Goal: Task Accomplishment & Management: Manage account settings

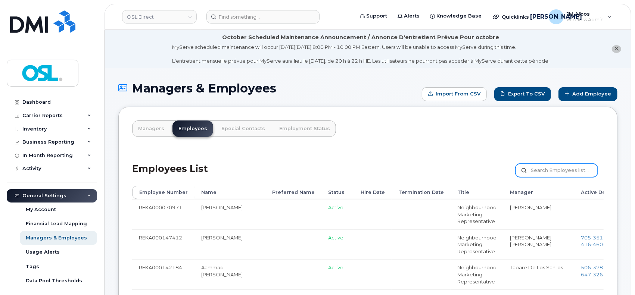
click at [538, 171] on input "text" at bounding box center [557, 170] width 82 height 13
paste input "REKA000064591"
type input "REKA000064591"
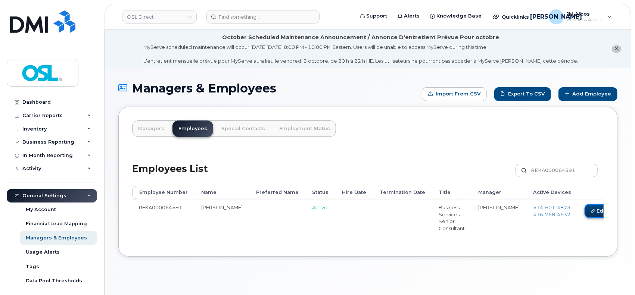
click at [585, 212] on link "Edit" at bounding box center [599, 211] width 28 height 14
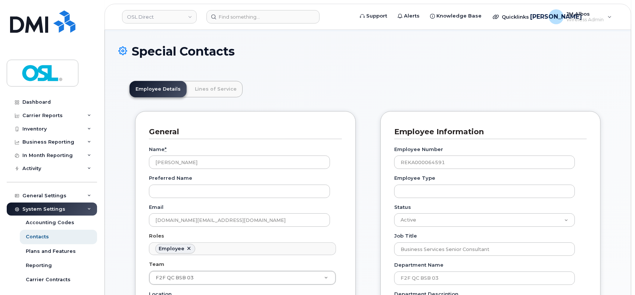
scroll to position [149, 0]
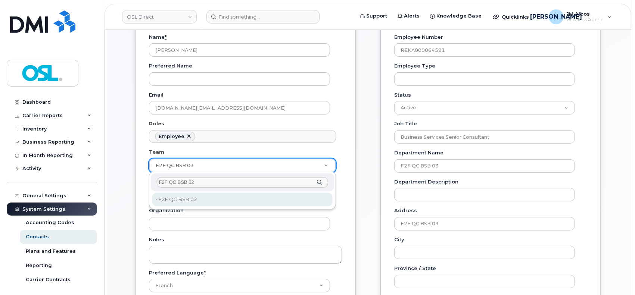
type input "F2F QC BSB 02"
type input "3358009"
paste input "F2F QC BSB 02"
type input "F2F QC BSB 02"
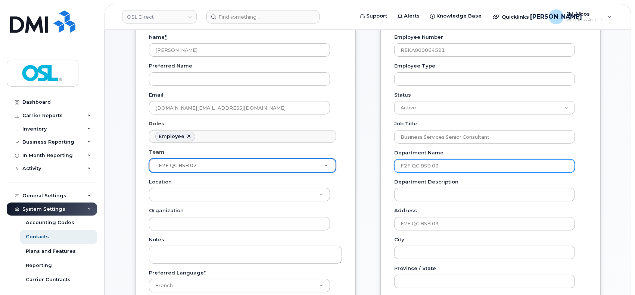
click at [415, 167] on input "F2F QC BSB 03" at bounding box center [484, 165] width 181 height 13
paste input "2"
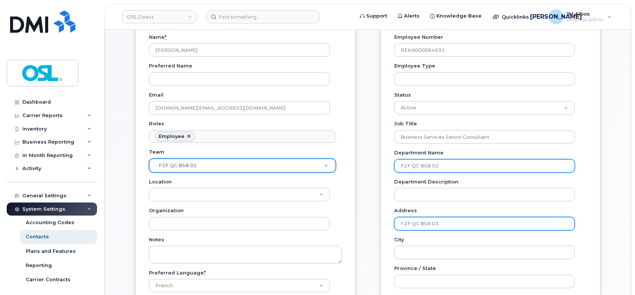
type input "F2F QC BSB 02"
click at [426, 224] on input "F2F QC BSB 03" at bounding box center [484, 223] width 181 height 13
paste input "2"
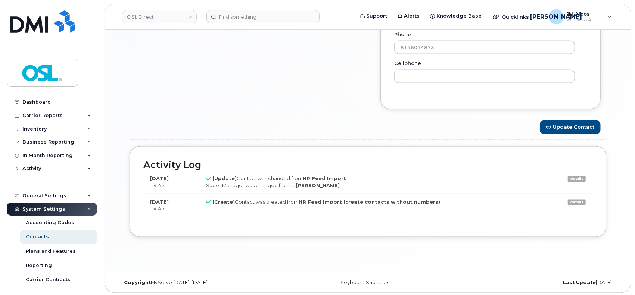
scroll to position [683, 0]
type input "F2F QC BSB 02"
click at [571, 132] on button "Update Contact" at bounding box center [570, 127] width 61 height 14
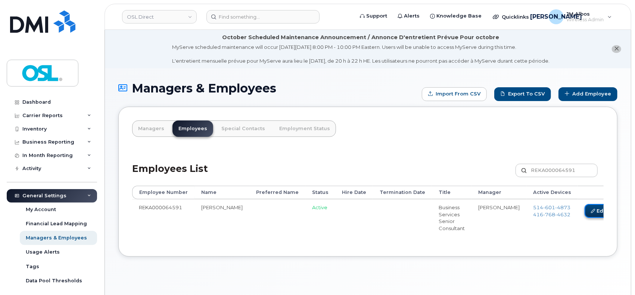
click at [591, 210] on icon at bounding box center [593, 211] width 4 height 4
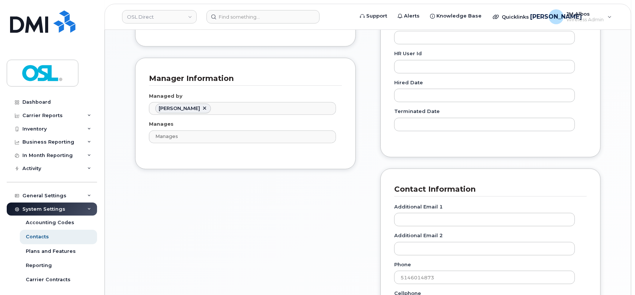
scroll to position [647, 0]
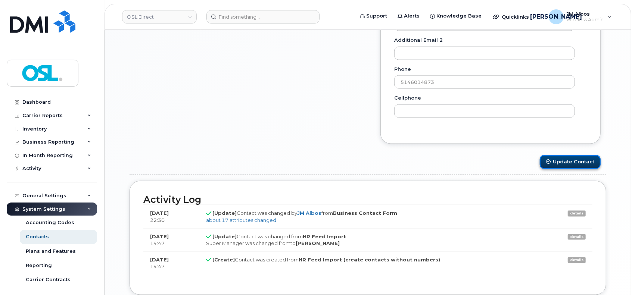
click at [574, 162] on button "Update Contact" at bounding box center [570, 162] width 61 height 14
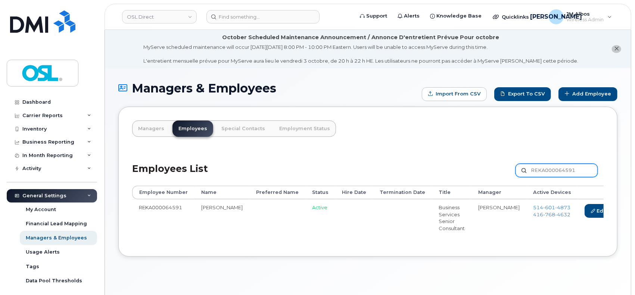
click at [556, 174] on input "REKA000064591" at bounding box center [557, 170] width 82 height 13
paste input "147623"
type input "REKA000147623"
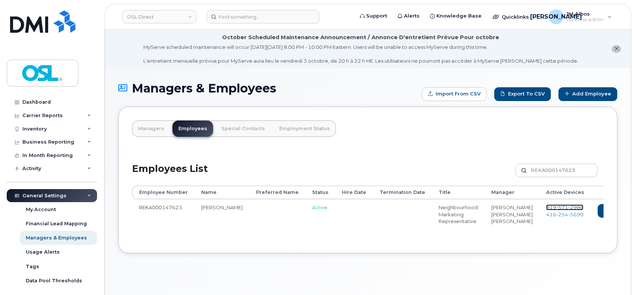
click at [556, 207] on span "571" at bounding box center [562, 208] width 12 height 6
click at [556, 215] on span "254" at bounding box center [562, 215] width 12 height 6
click at [635, 212] on icon at bounding box center [638, 211] width 4 height 4
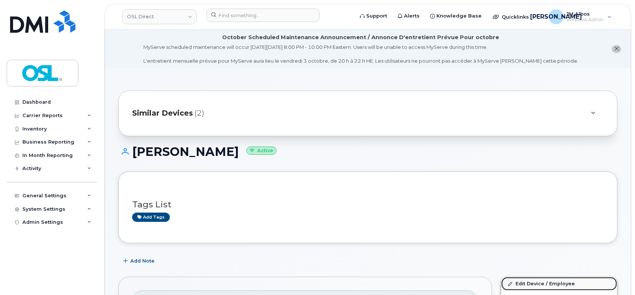
click at [518, 284] on link "Edit Device / Employee" at bounding box center [559, 283] width 116 height 13
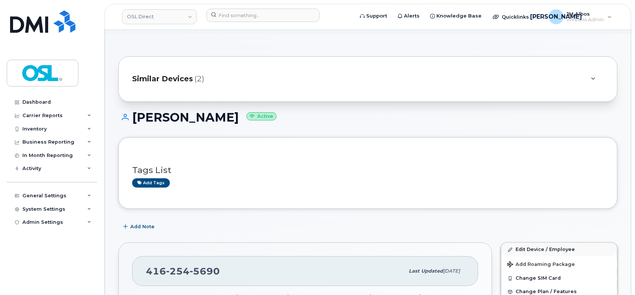
scroll to position [50, 0]
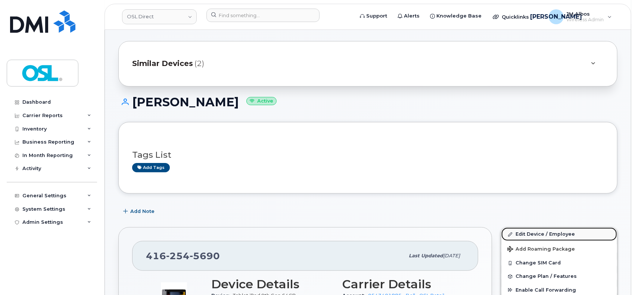
click at [540, 232] on link "Edit Device / Employee" at bounding box center [559, 234] width 116 height 13
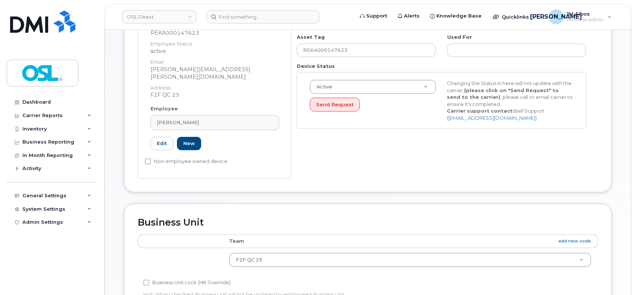
scroll to position [199, 0]
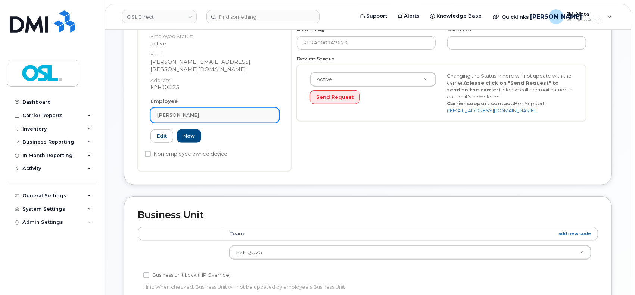
click at [234, 112] on div "[PERSON_NAME]" at bounding box center [215, 115] width 116 height 7
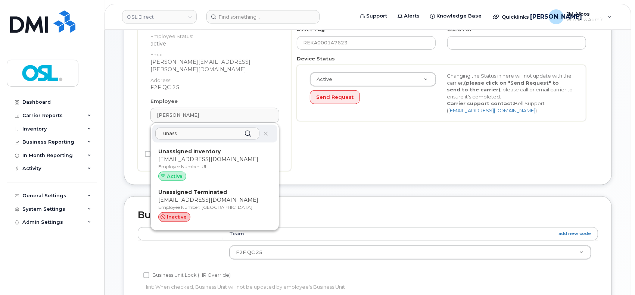
type input "unass"
click at [218, 196] on p "[EMAIL_ADDRESS][DOMAIN_NAME]" at bounding box center [214, 200] width 113 height 8
type input "UT"
type input "Unassigned Terminated"
type input "[EMAIL_ADDRESS][DOMAIN_NAME]"
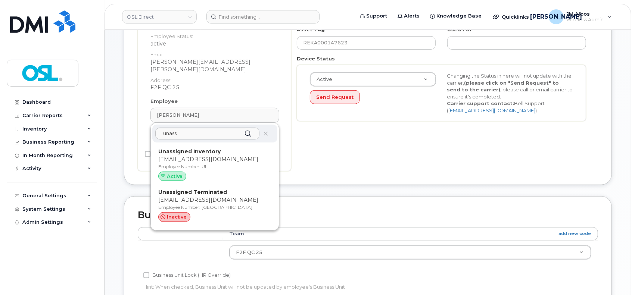
type input "4117510"
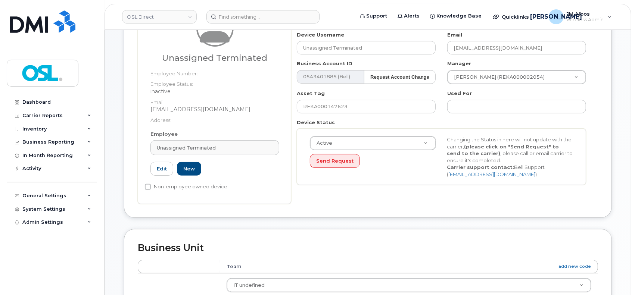
scroll to position [50, 0]
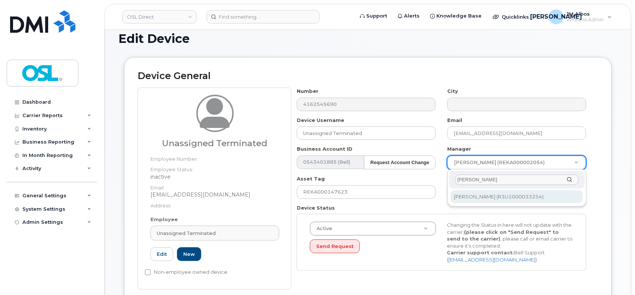
type input "patry"
type input "1527344"
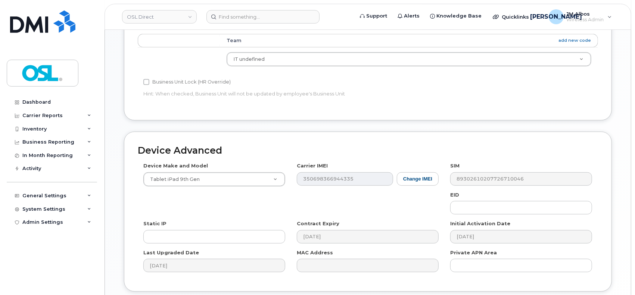
scroll to position [419, 0]
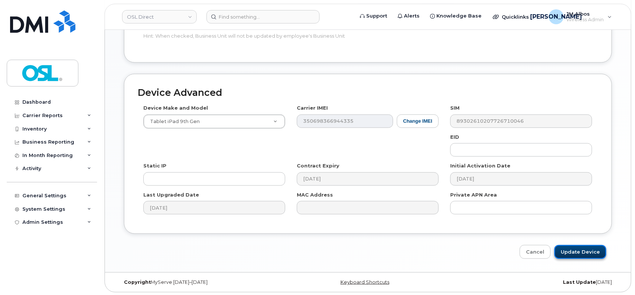
click at [572, 250] on input "Update Device" at bounding box center [581, 252] width 52 height 14
type input "Saving..."
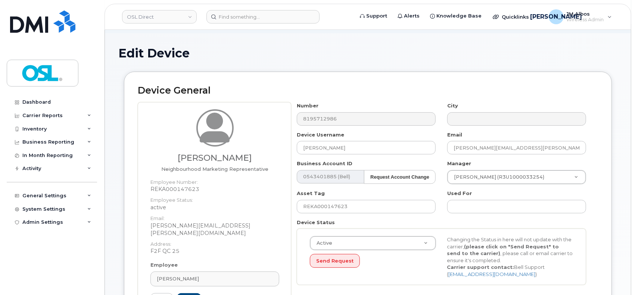
scroll to position [99, 0]
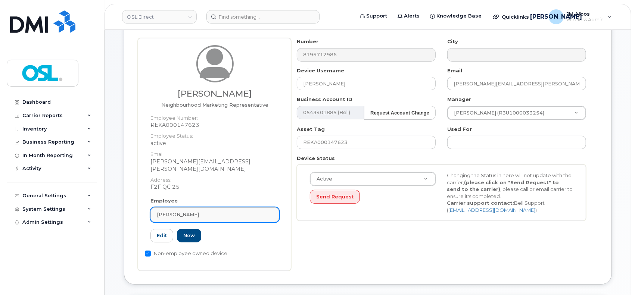
click at [227, 211] on div "[PERSON_NAME]" at bounding box center [215, 214] width 116 height 7
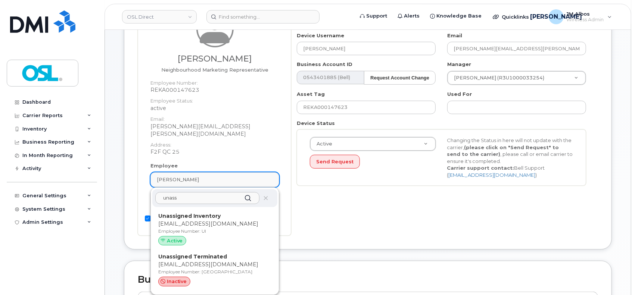
scroll to position [149, 0]
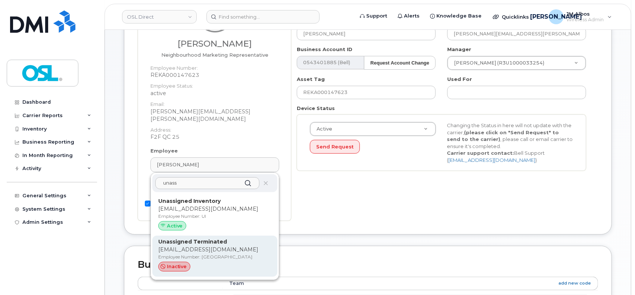
type input "unass"
click at [227, 238] on p "Unassigned Terminated" at bounding box center [214, 242] width 113 height 8
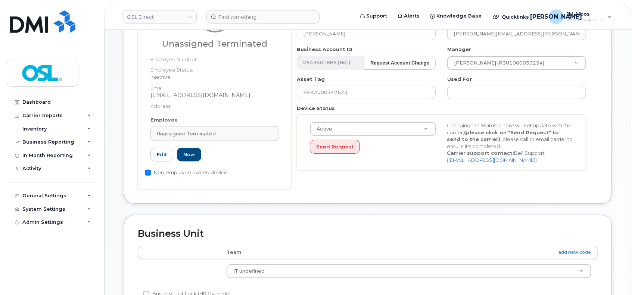
type input "UT"
type input "Unassigned Terminated"
type input "[EMAIL_ADDRESS][DOMAIN_NAME]"
type input "4117510"
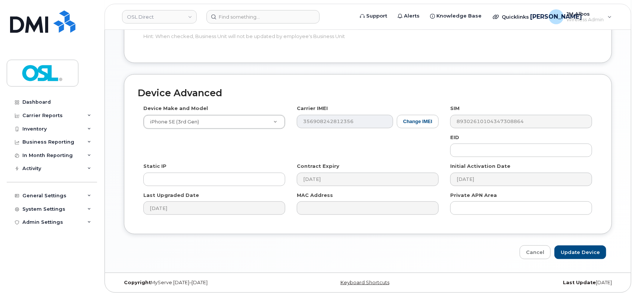
scroll to position [419, 0]
click at [575, 251] on input "Update Device" at bounding box center [581, 252] width 52 height 14
type input "Saving..."
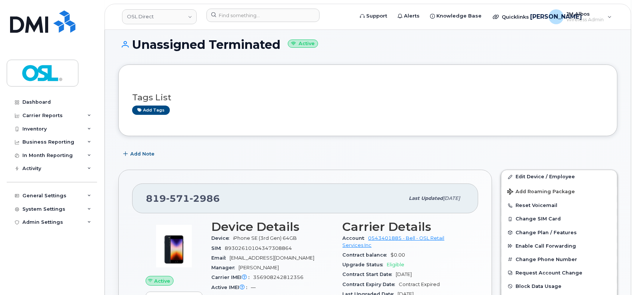
scroll to position [99, 0]
